Goal: Task Accomplishment & Management: Use online tool/utility

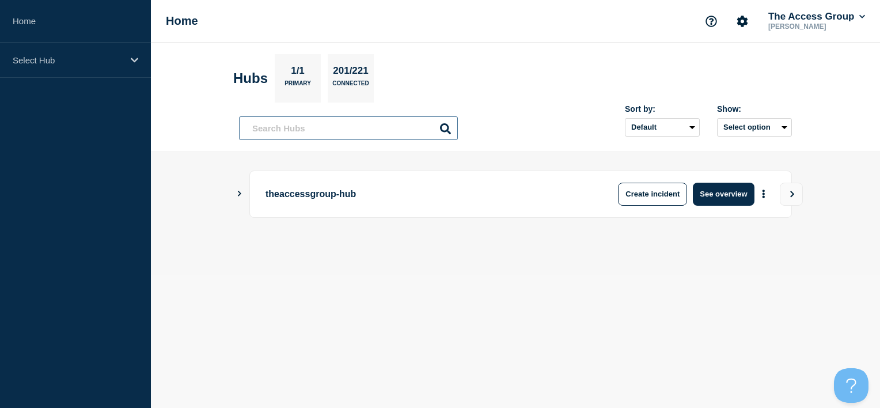
click at [297, 123] on input "text" at bounding box center [348, 128] width 219 height 24
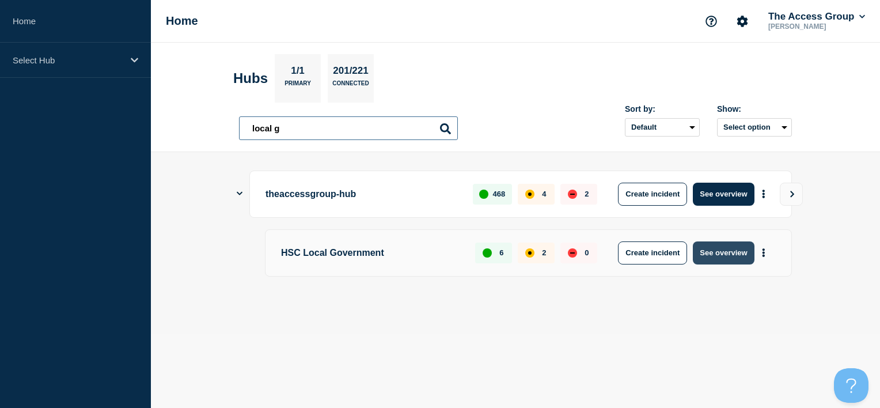
type input "local g"
click at [740, 249] on button "See overview" at bounding box center [723, 252] width 61 height 23
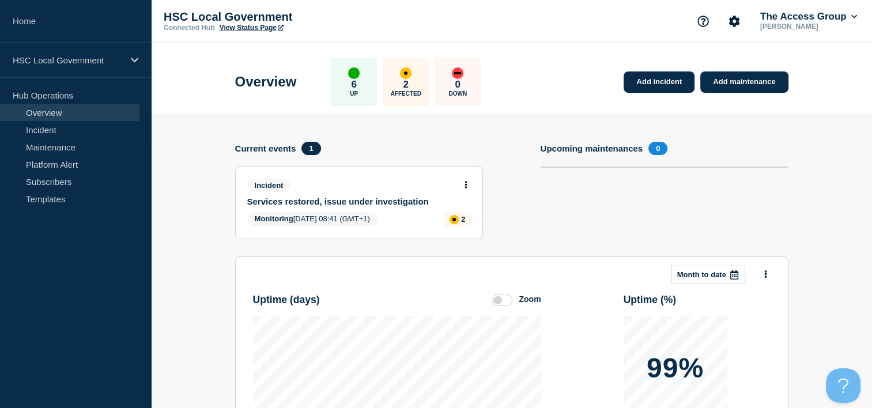
click at [380, 198] on link "Services restored, issue under investigation" at bounding box center [351, 201] width 208 height 10
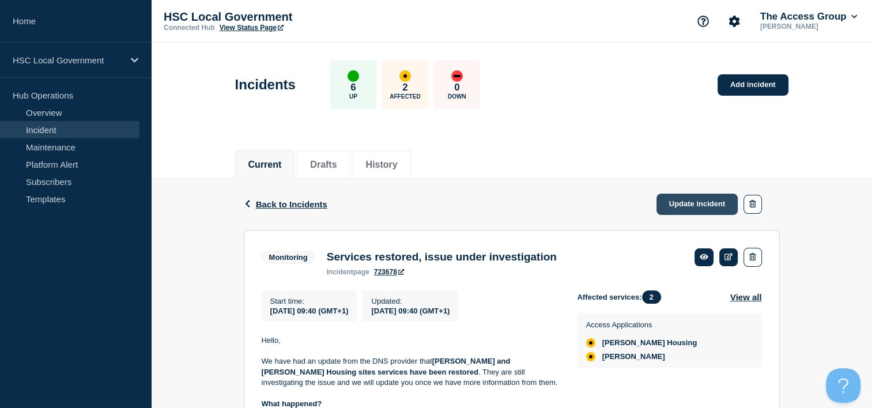
click at [682, 206] on link "Update incident" at bounding box center [697, 204] width 82 height 21
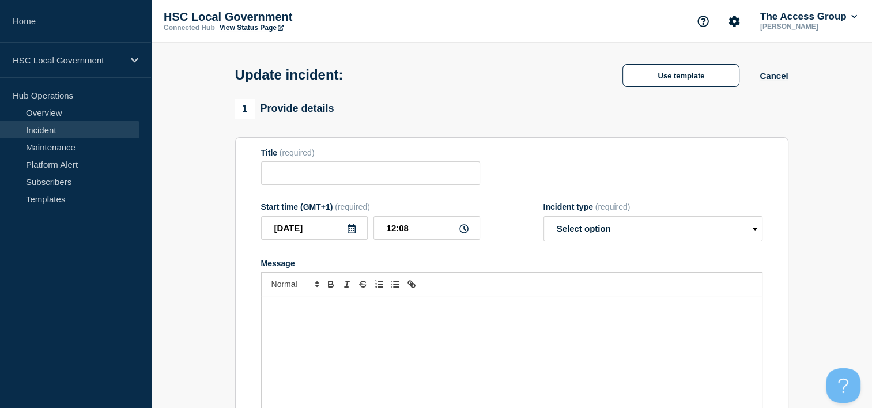
type input "Services restored, issue under investigation"
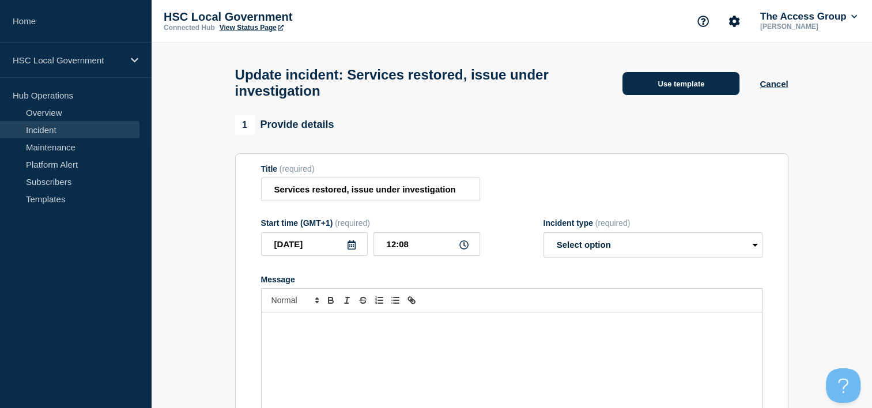
click at [678, 89] on button "Use template" at bounding box center [680, 83] width 117 height 23
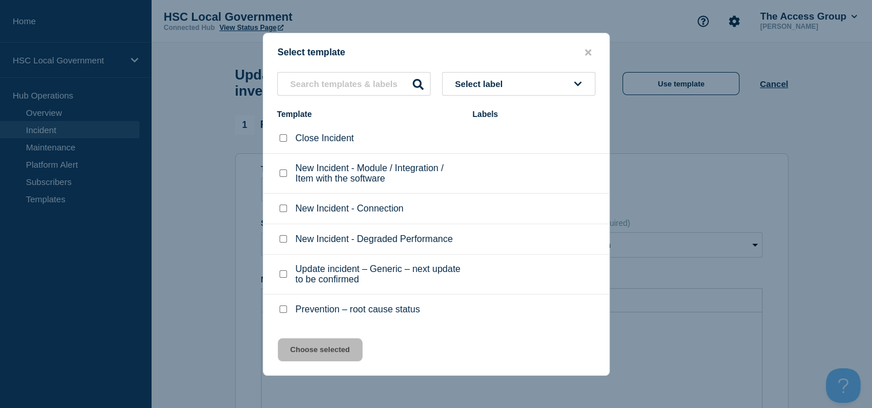
click at [501, 78] on button "Select label" at bounding box center [518, 84] width 153 height 24
click at [349, 76] on input "text" at bounding box center [353, 84] width 153 height 24
click at [275, 138] on li "Close Incident" at bounding box center [436, 138] width 346 height 31
click at [281, 138] on input "Close Incident checkbox" at bounding box center [282, 137] width 7 height 7
checkbox input "true"
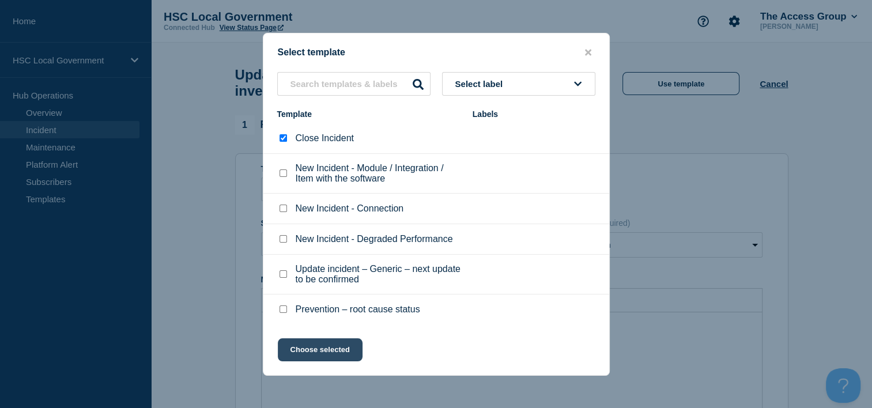
click at [321, 350] on button "Choose selected" at bounding box center [320, 349] width 85 height 23
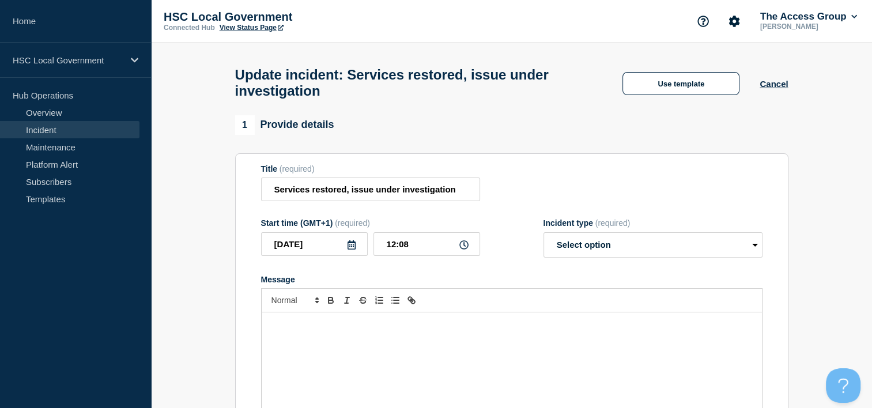
select select "resolved"
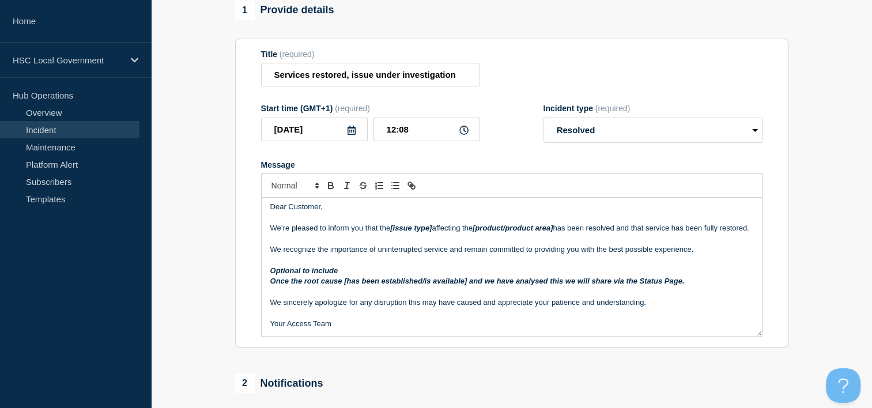
scroll to position [115, 0]
click at [444, 307] on p "We sincerely apologize for any disruption this may have caused and appreciate y…" at bounding box center [511, 302] width 483 height 10
click at [379, 275] on p "Optional to include" at bounding box center [511, 270] width 483 height 10
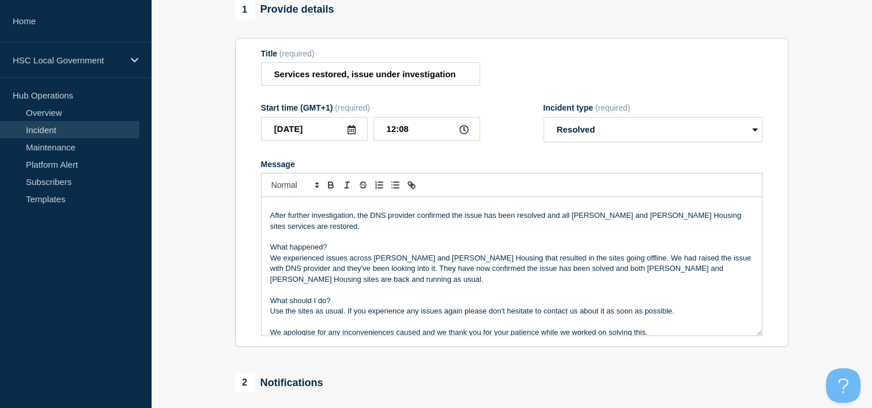
scroll to position [0, 0]
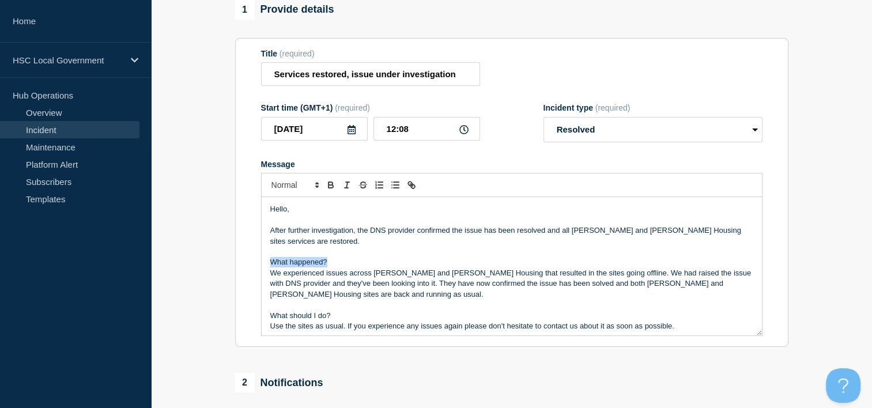
drag, startPoint x: 328, startPoint y: 266, endPoint x: 225, endPoint y: 265, distance: 103.1
click at [225, 265] on section "1 Provide details Title (required) Services restored, issue under investigation…" at bounding box center [511, 326] width 721 height 653
click at [334, 190] on icon "Toggle bold text" at bounding box center [331, 185] width 10 height 10
drag, startPoint x: 332, startPoint y: 319, endPoint x: 230, endPoint y: 319, distance: 101.4
click at [230, 319] on div "1 Provide details Title (required) Services restored, issue under investigation…" at bounding box center [511, 326] width 566 height 653
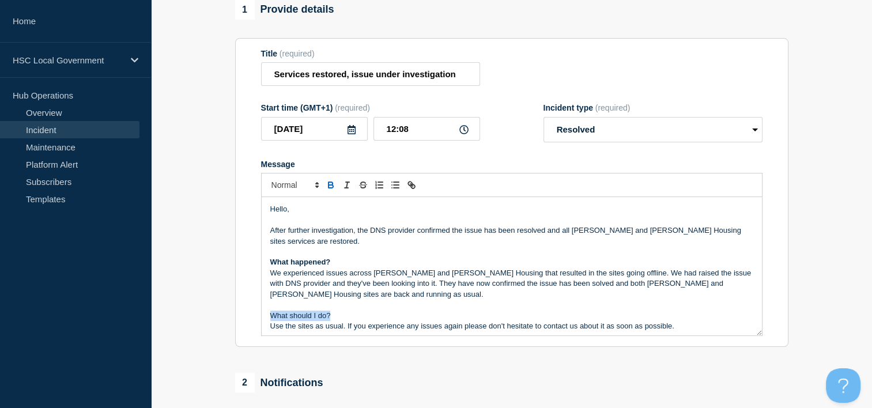
click at [328, 188] on icon "Toggle bold text" at bounding box center [330, 186] width 5 height 3
drag, startPoint x: 472, startPoint y: 78, endPoint x: 263, endPoint y: 76, distance: 209.2
click at [263, 76] on input "Services restored, issue under investigation" at bounding box center [370, 74] width 219 height 24
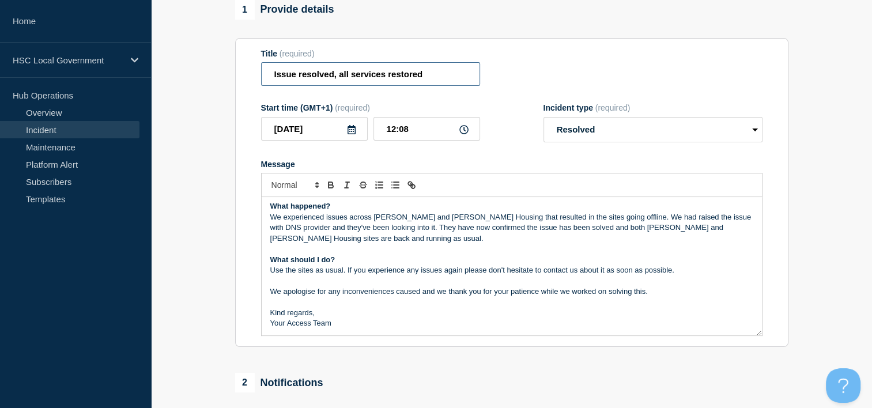
type input "Issue resolved, all services restored"
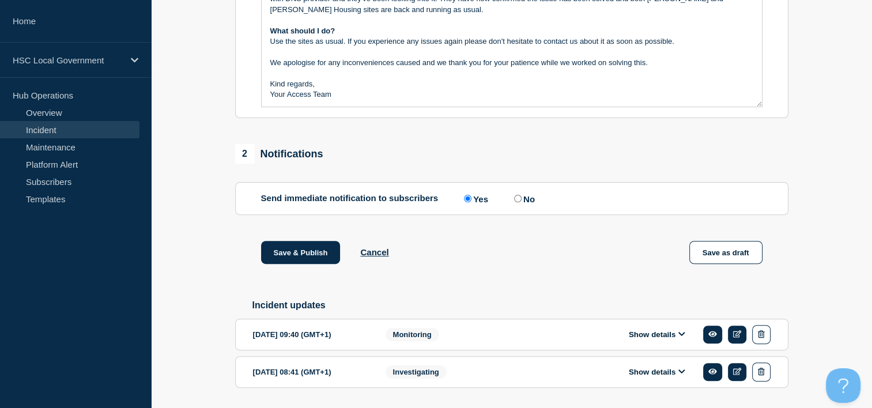
scroll to position [346, 0]
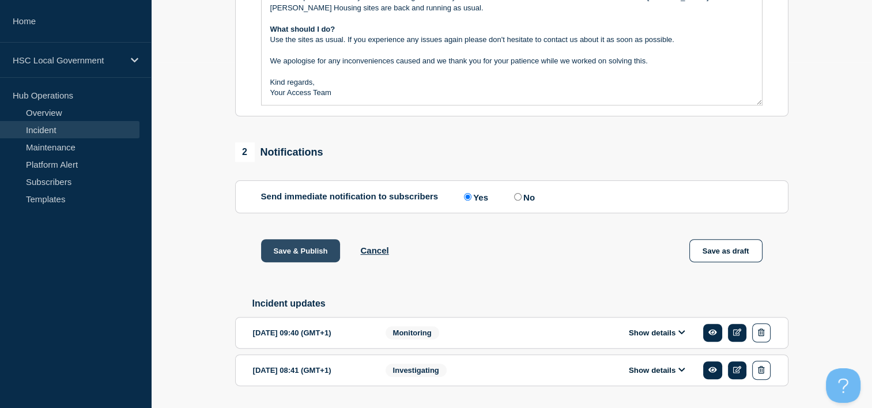
click at [297, 261] on button "Save & Publish" at bounding box center [301, 250] width 80 height 23
